Goal: Task Accomplishment & Management: Manage account settings

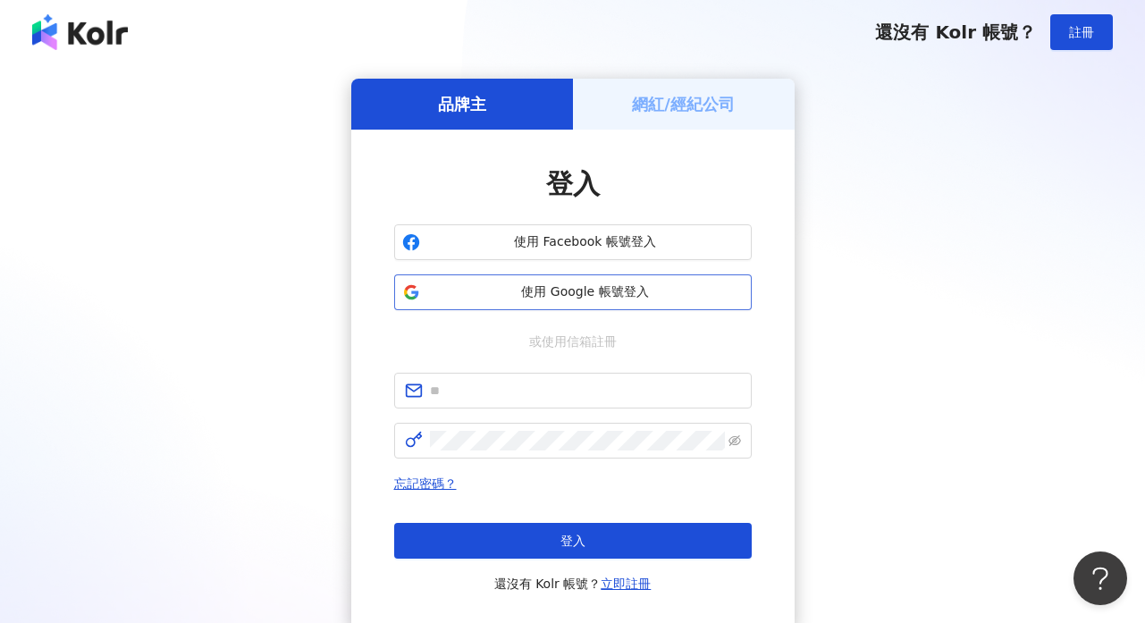
click at [537, 292] on span "使用 Google 帳號登入" at bounding box center [585, 292] width 317 height 18
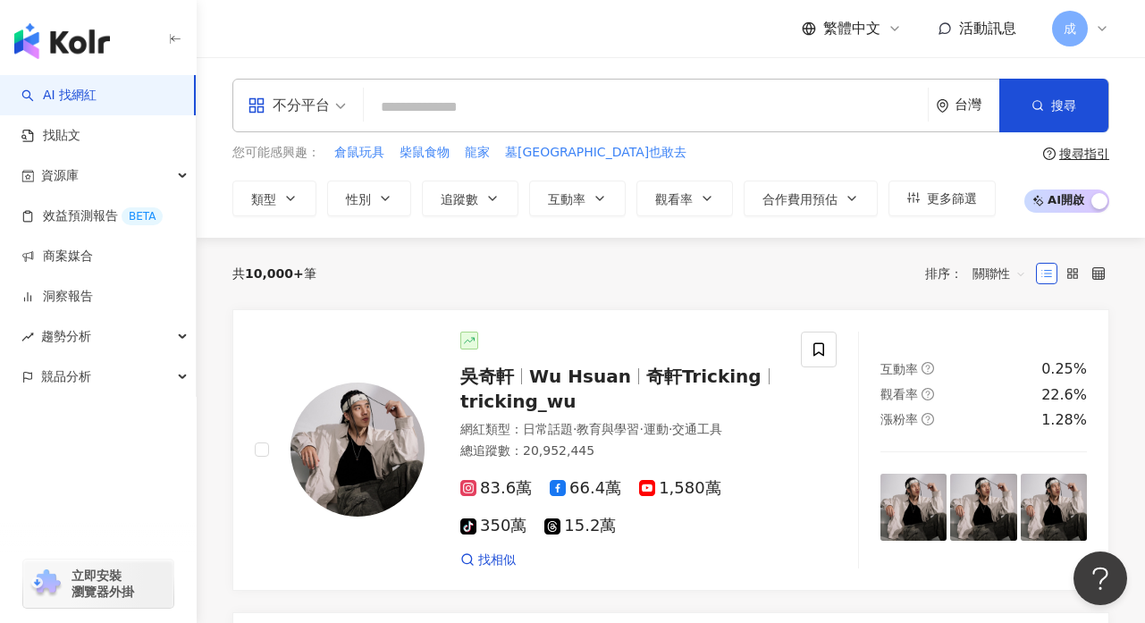
click at [1106, 30] on icon at bounding box center [1102, 28] width 14 height 14
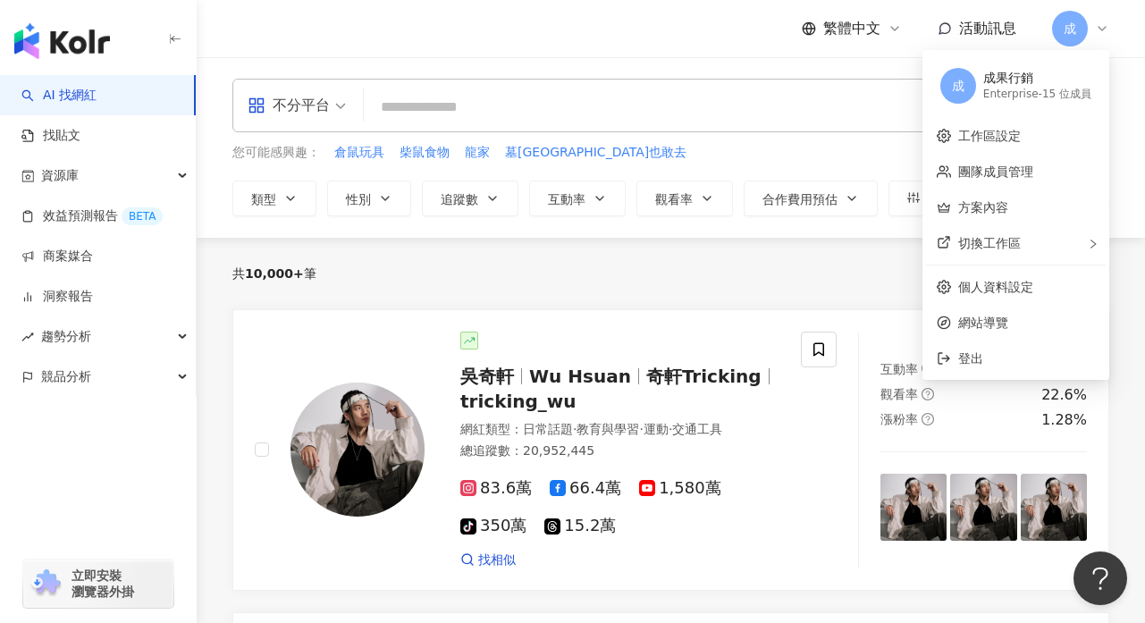
click at [673, 283] on div "共 10,000+ 筆 排序： 關聯性" at bounding box center [670, 273] width 877 height 29
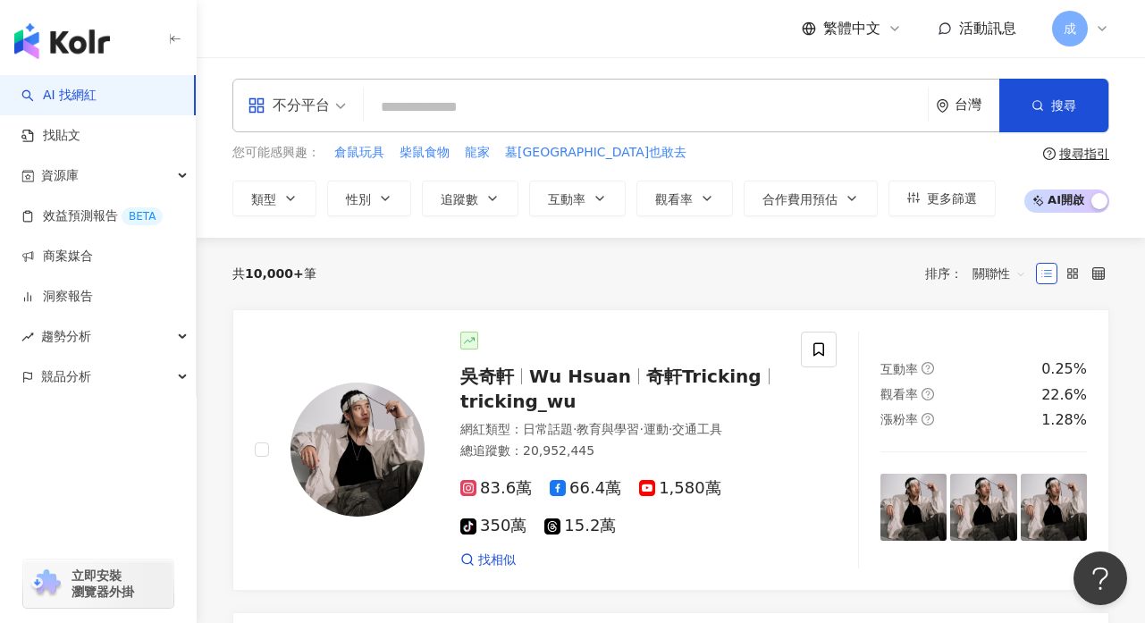
click at [1108, 32] on icon at bounding box center [1102, 28] width 14 height 14
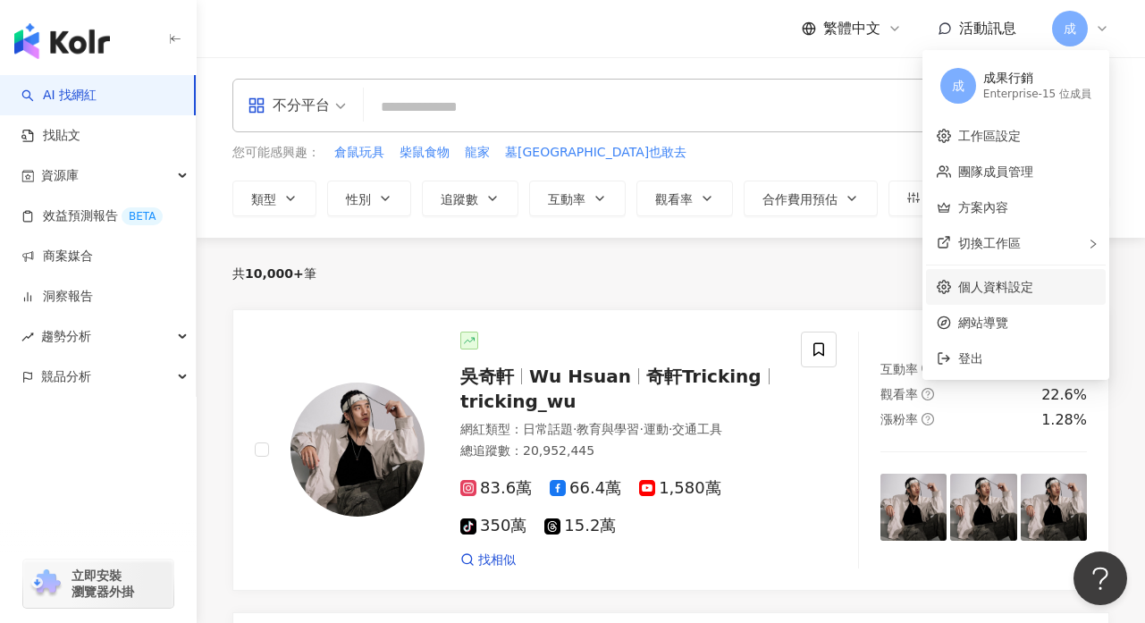
click at [995, 292] on link "個人資料設定" at bounding box center [996, 287] width 75 height 14
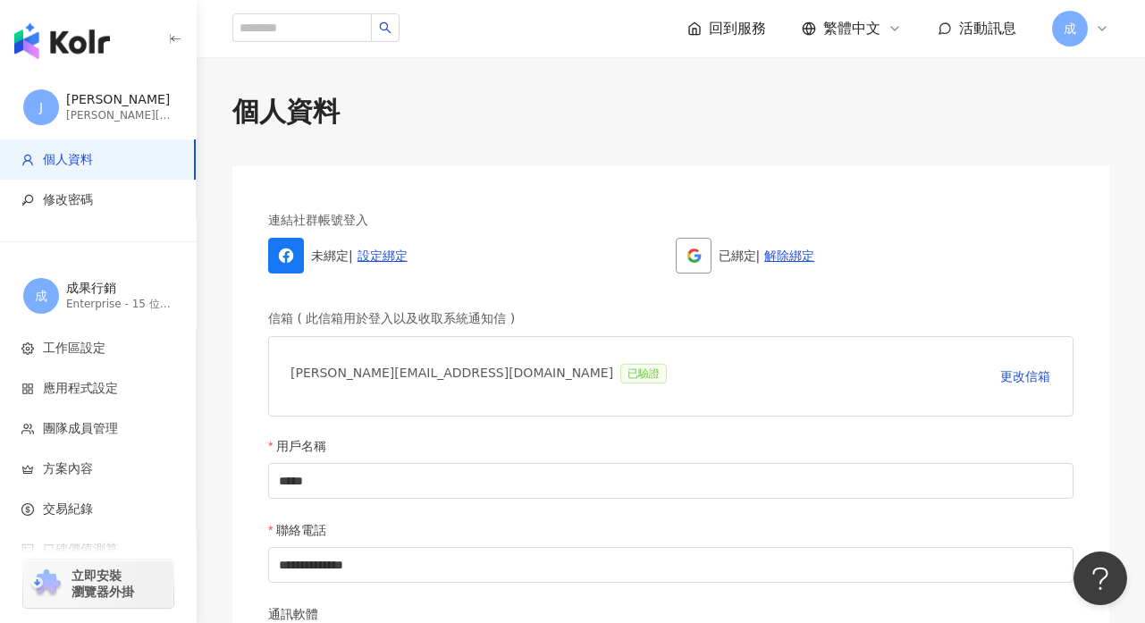
click at [1106, 26] on icon at bounding box center [1102, 28] width 14 height 14
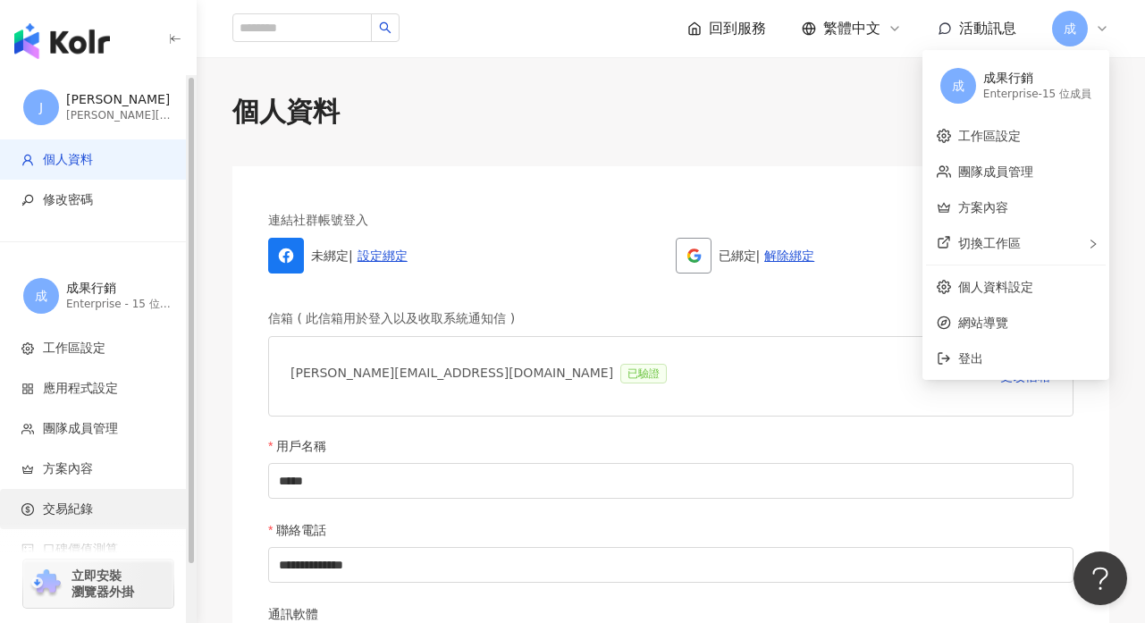
scroll to position [64, 0]
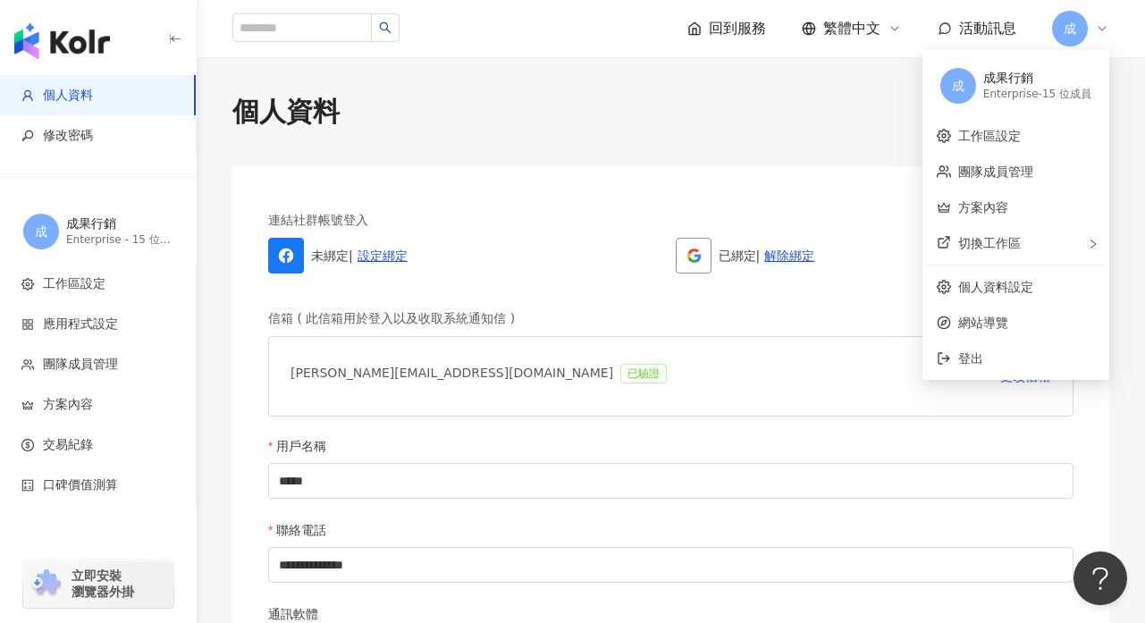
click at [1066, 22] on span "成" at bounding box center [1070, 29] width 13 height 20
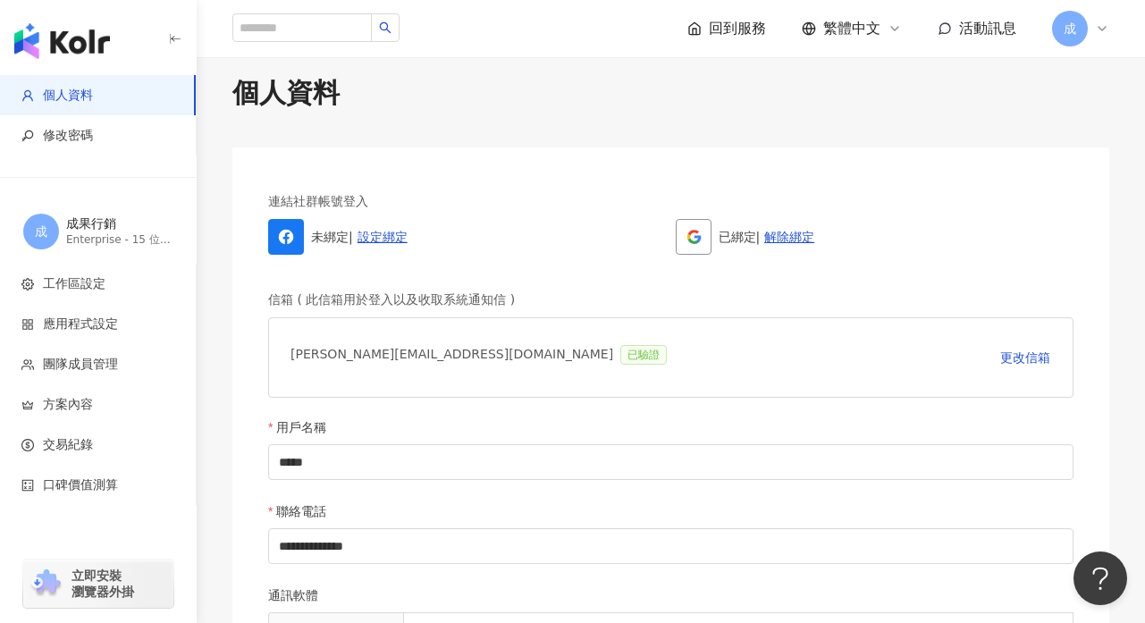
scroll to position [0, 0]
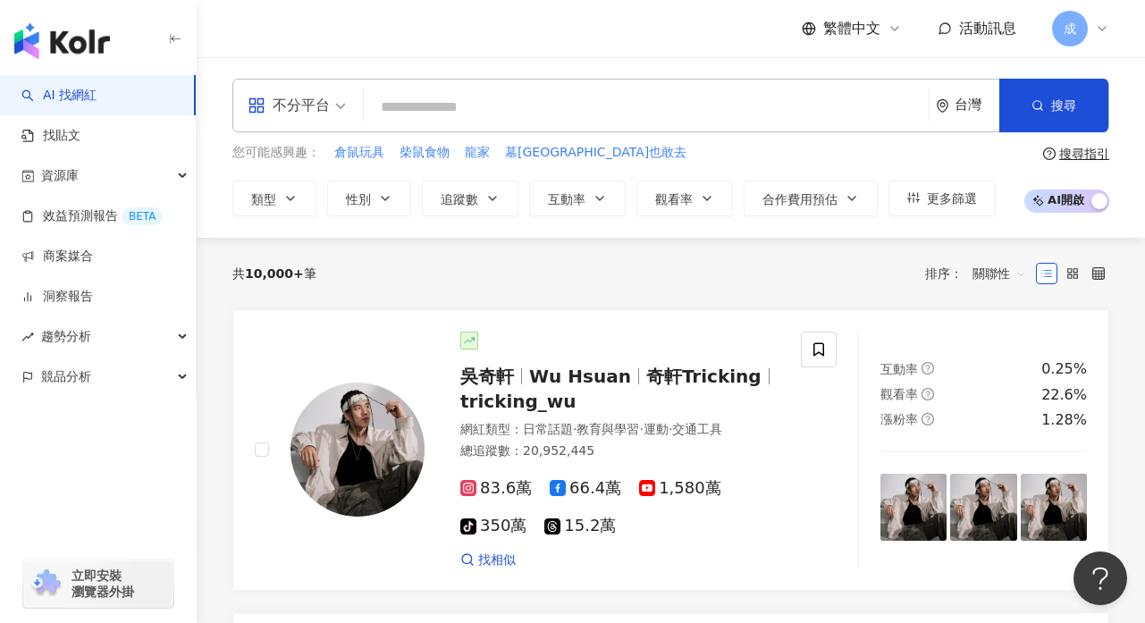
click at [1103, 34] on icon at bounding box center [1102, 28] width 14 height 14
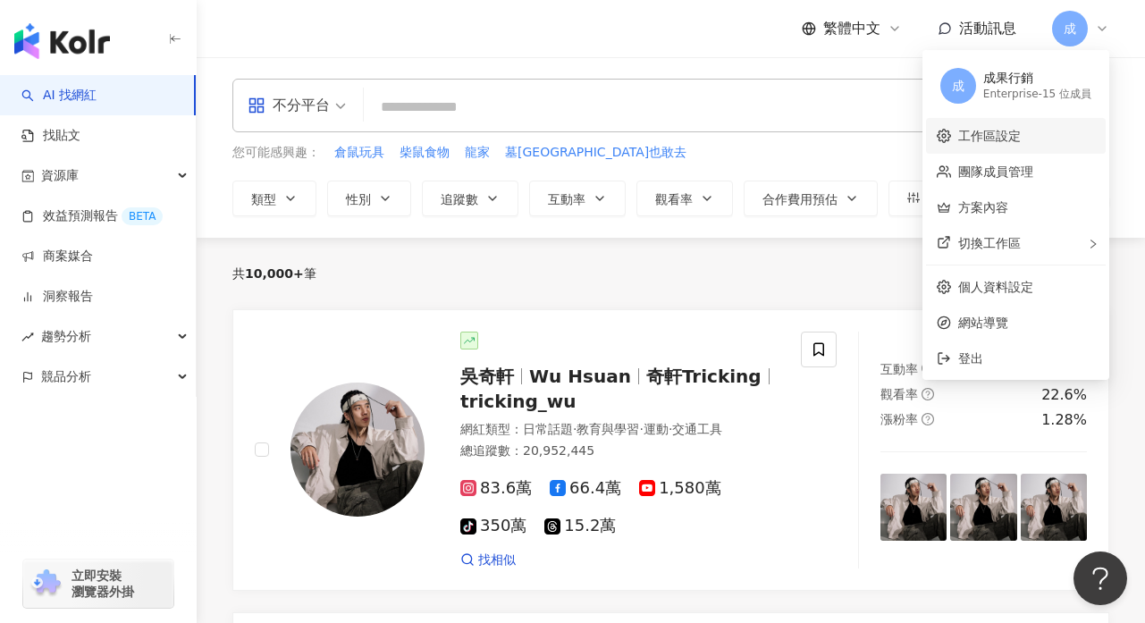
click at [1021, 136] on link "工作區設定" at bounding box center [990, 136] width 63 height 14
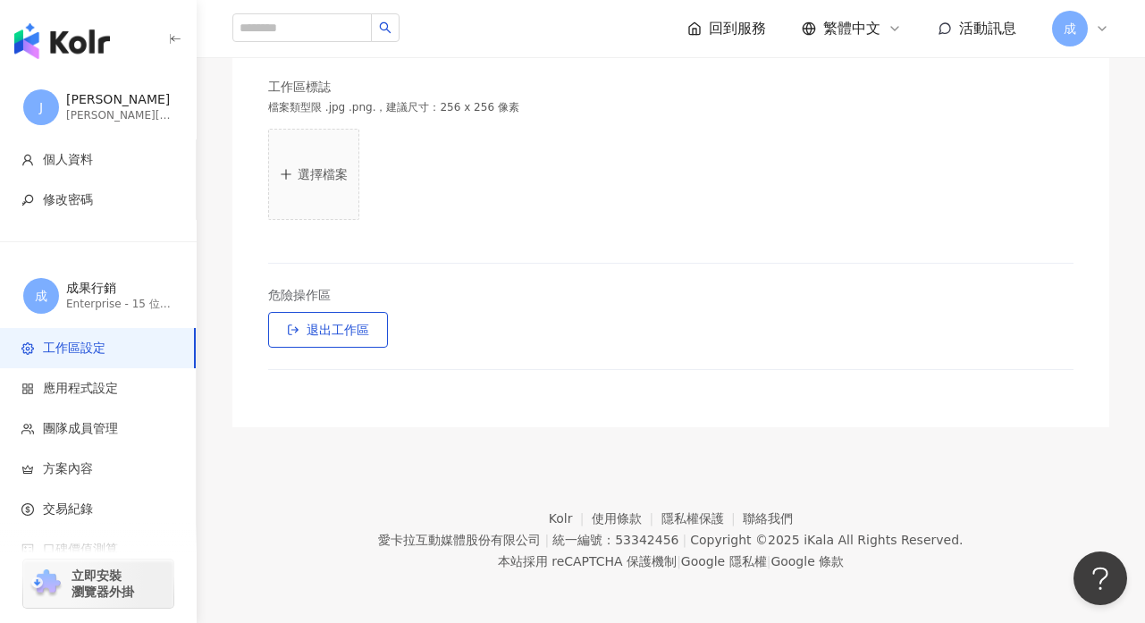
scroll to position [591, 0]
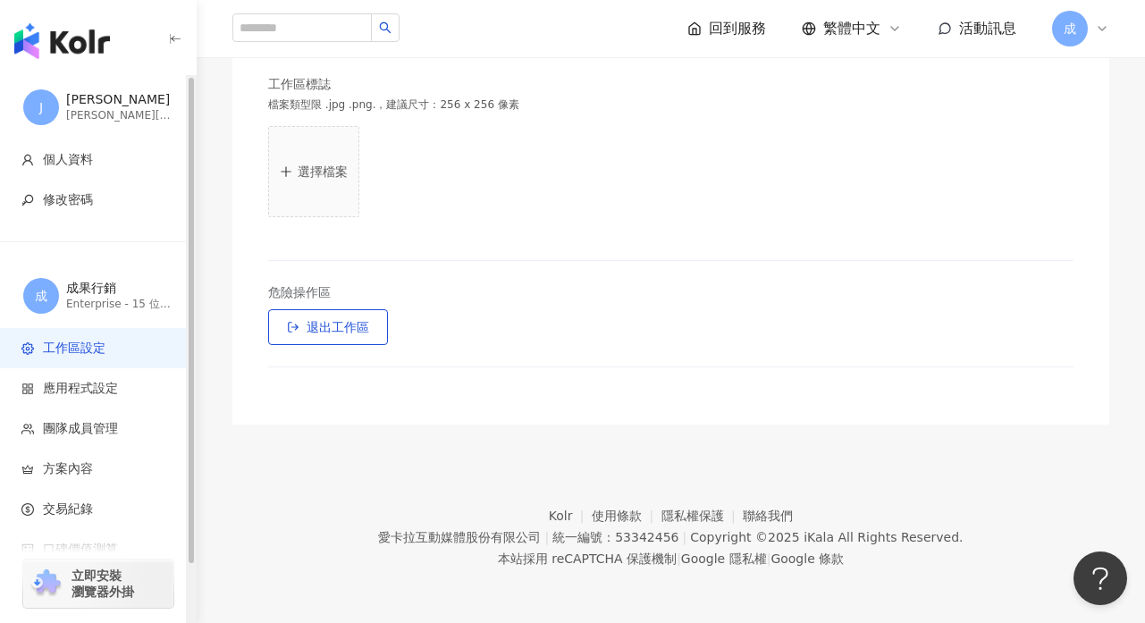
click at [98, 294] on div "成果行銷" at bounding box center [119, 289] width 107 height 18
click at [98, 98] on div "[PERSON_NAME]" at bounding box center [119, 100] width 107 height 18
click at [75, 207] on span "修改密碼" at bounding box center [68, 200] width 50 height 18
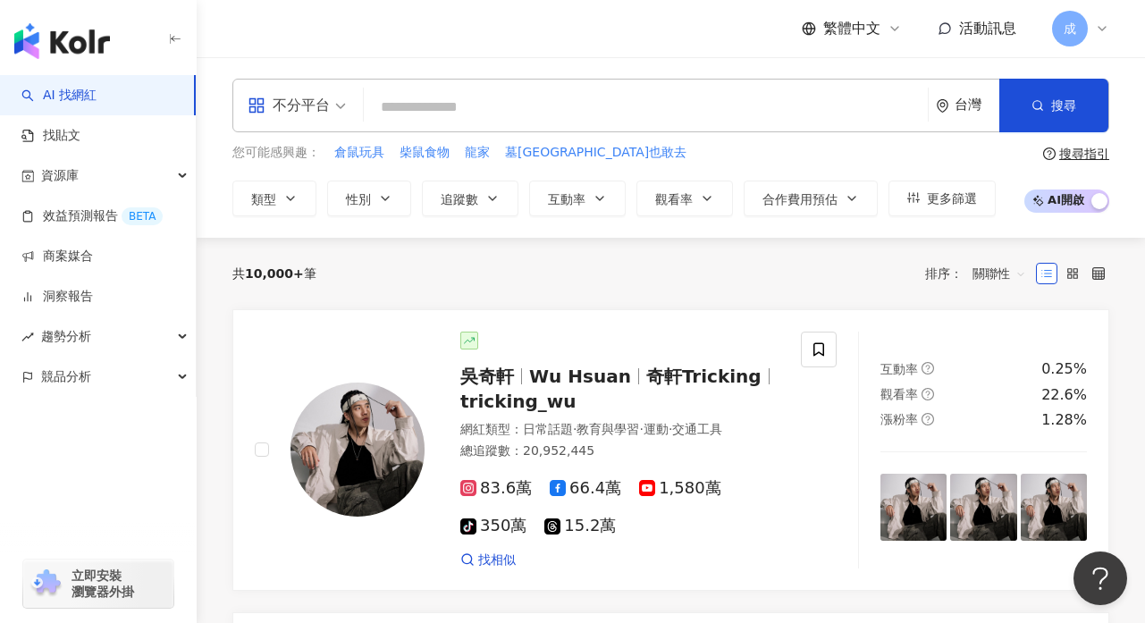
click at [1103, 30] on icon at bounding box center [1102, 29] width 7 height 4
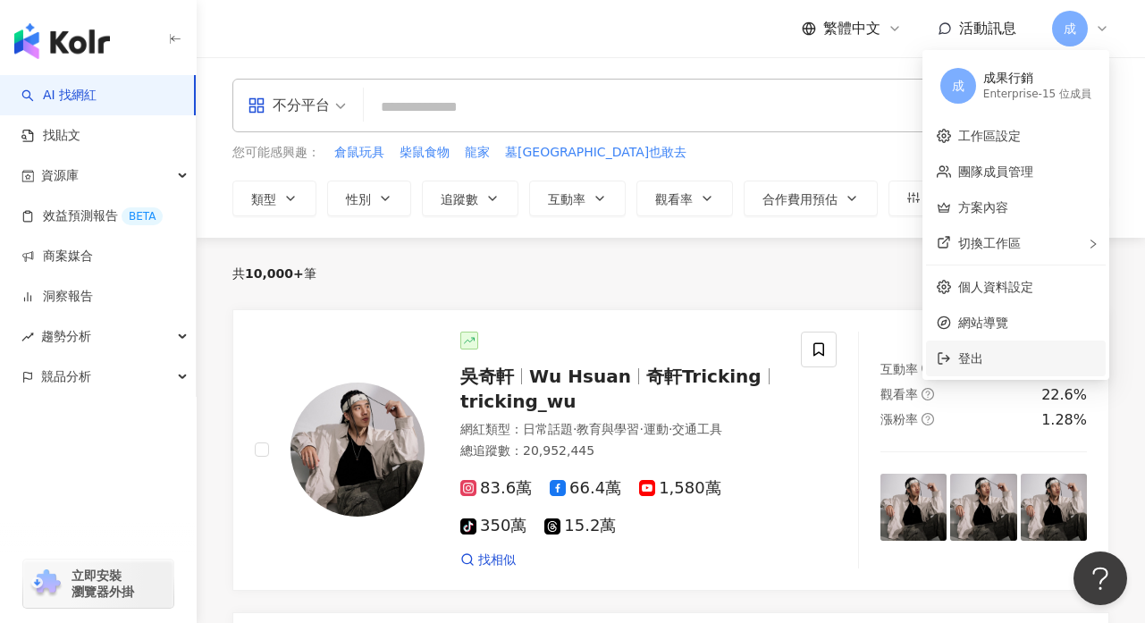
click at [994, 359] on span "登出" at bounding box center [1027, 359] width 137 height 20
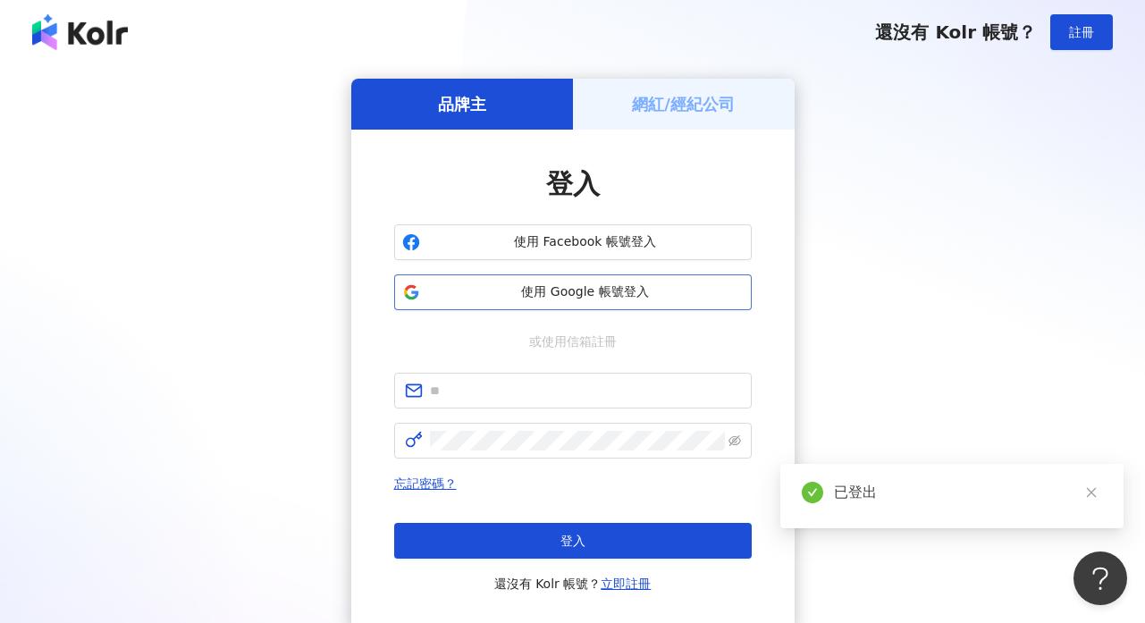
click at [610, 299] on span "使用 Google 帳號登入" at bounding box center [585, 292] width 317 height 18
click at [511, 292] on span "使用 Google 帳號登入" at bounding box center [585, 292] width 317 height 18
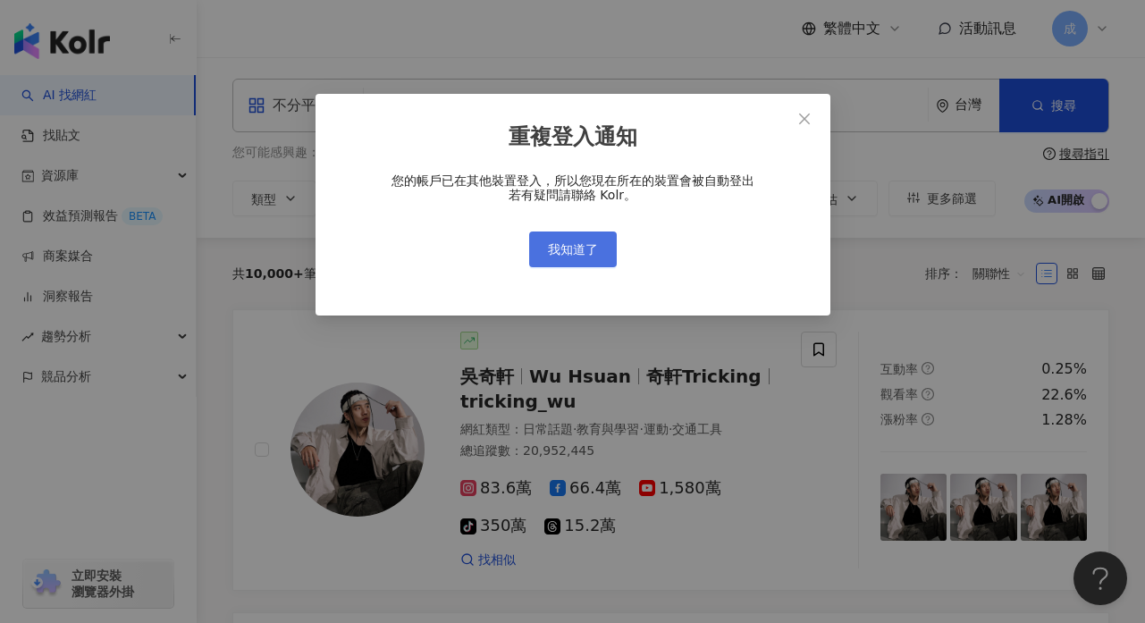
click at [572, 254] on span "我知道了" at bounding box center [573, 249] width 50 height 14
